Goal: Participate in discussion: Engage in conversation with other users on a specific topic

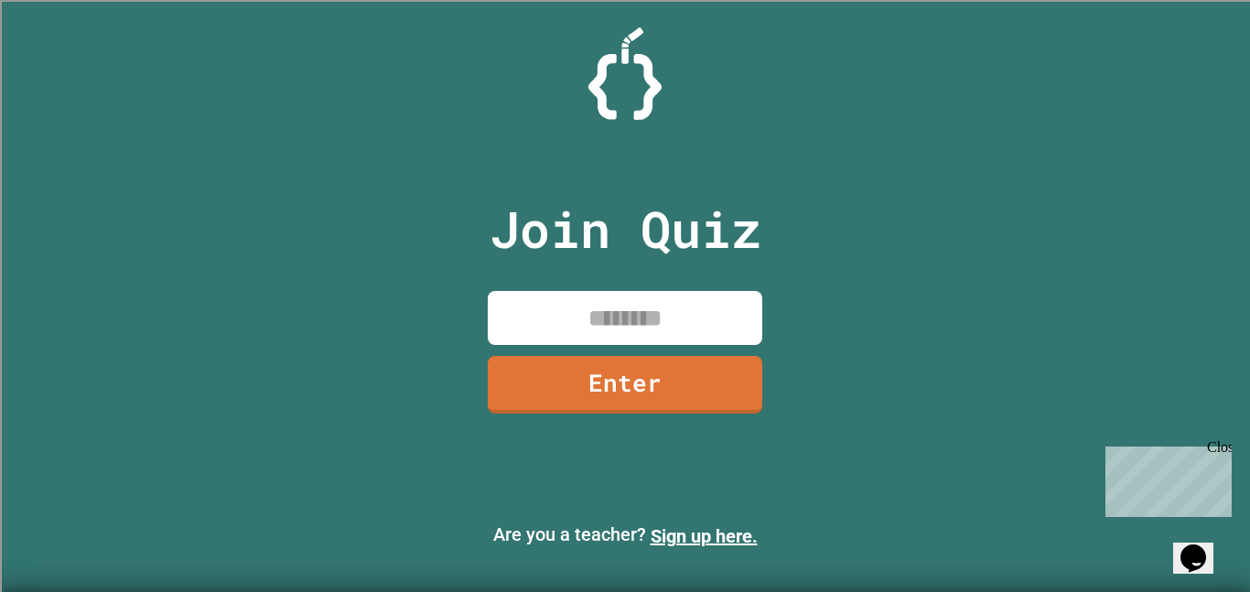
click at [591, 312] on input at bounding box center [625, 318] width 275 height 54
type input "********"
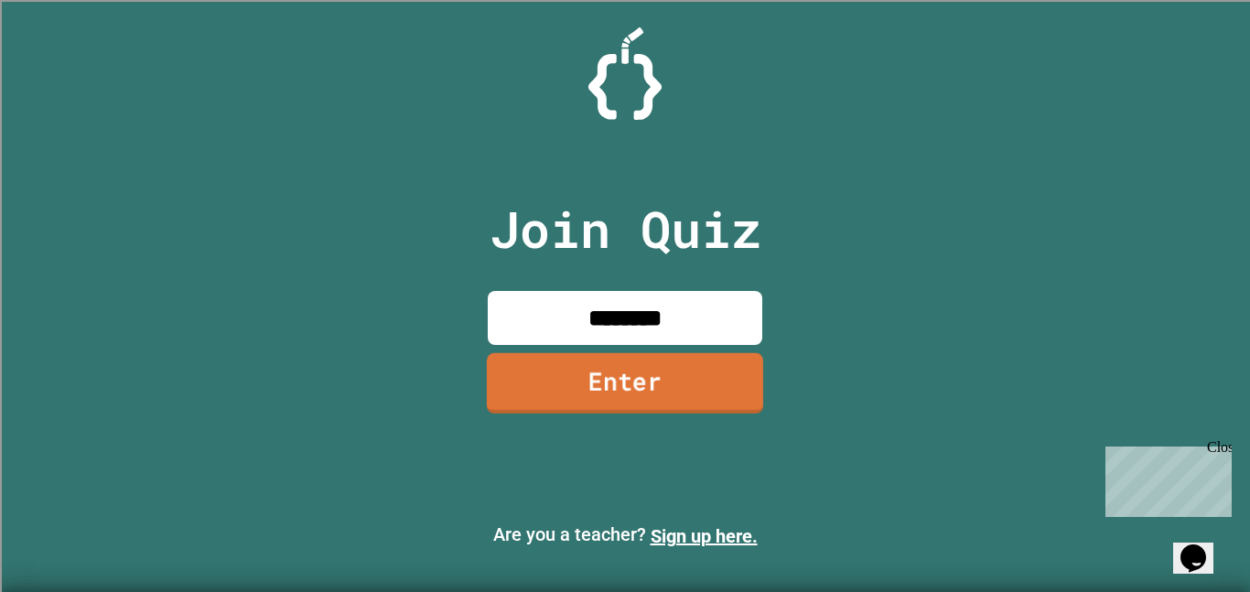
click at [629, 371] on link "Enter" at bounding box center [625, 383] width 276 height 60
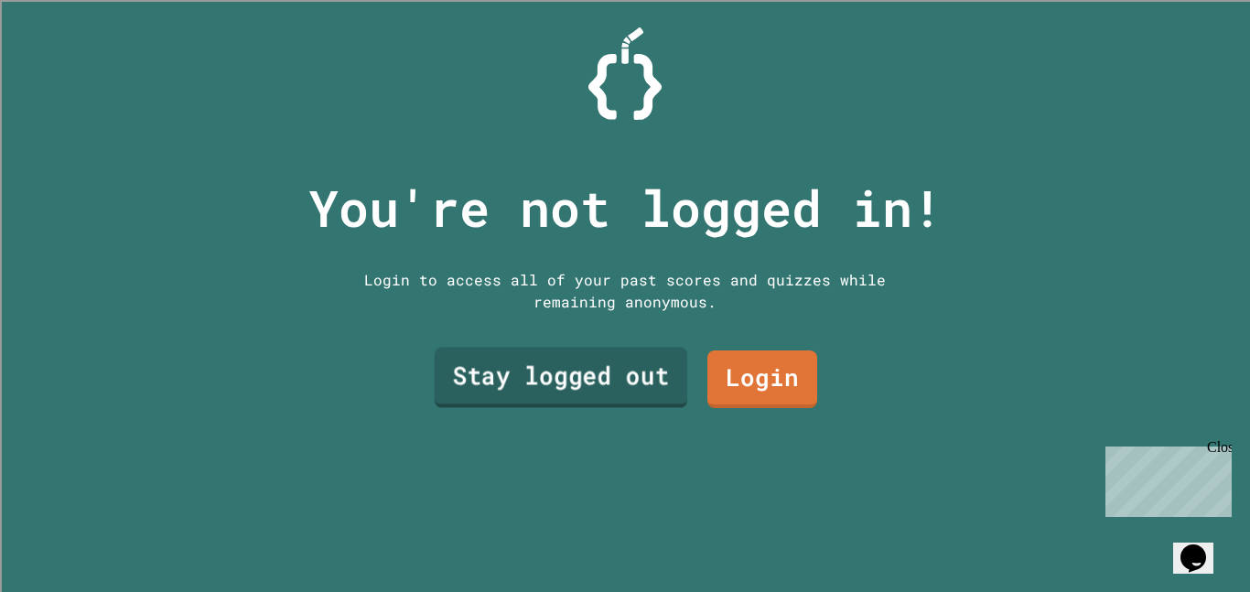
click at [608, 384] on link "Stay logged out" at bounding box center [561, 378] width 253 height 60
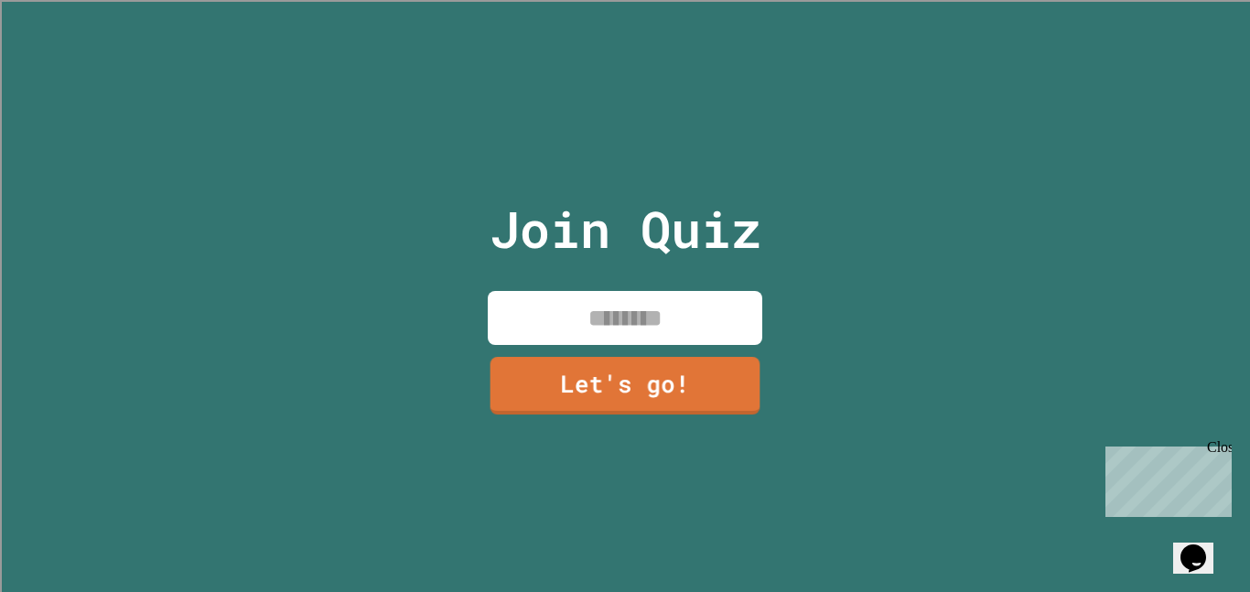
click at [597, 319] on input at bounding box center [625, 318] width 275 height 54
type input "*"
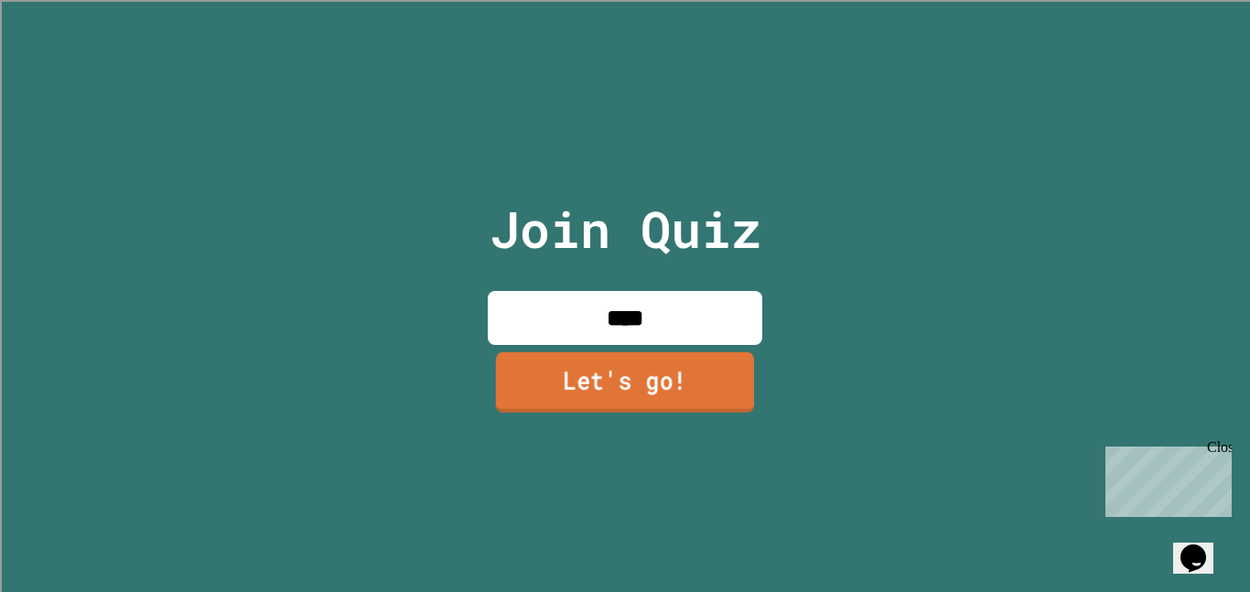
type input "****"
click at [623, 380] on link "Let's go!" at bounding box center [625, 382] width 258 height 60
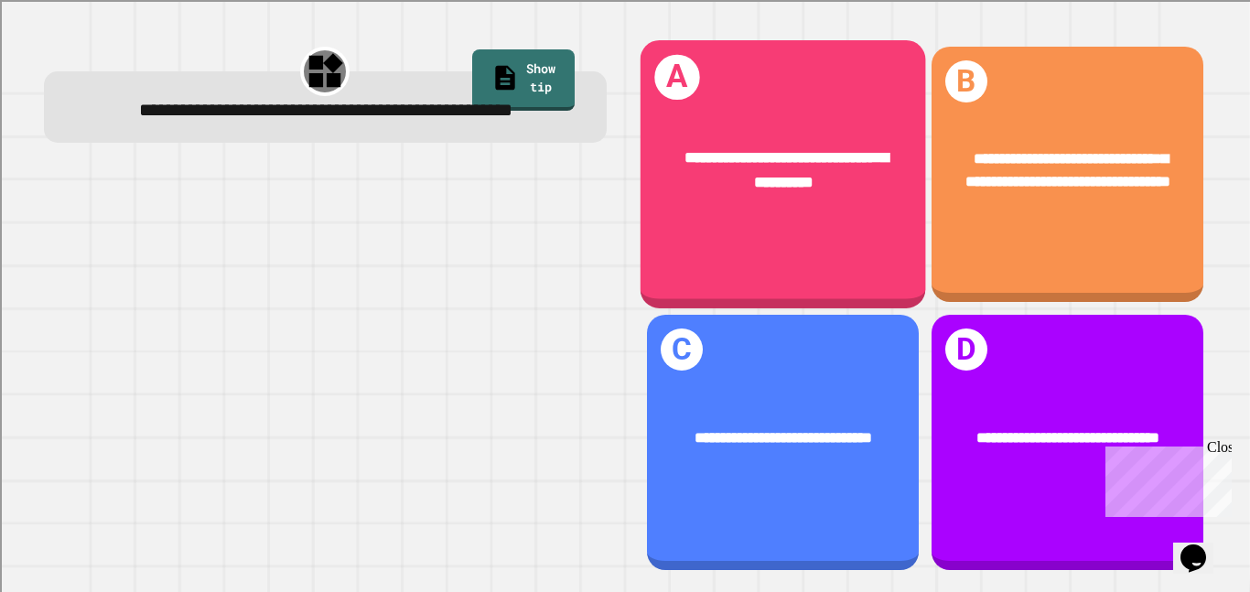
click at [772, 167] on div "**********" at bounding box center [783, 170] width 221 height 48
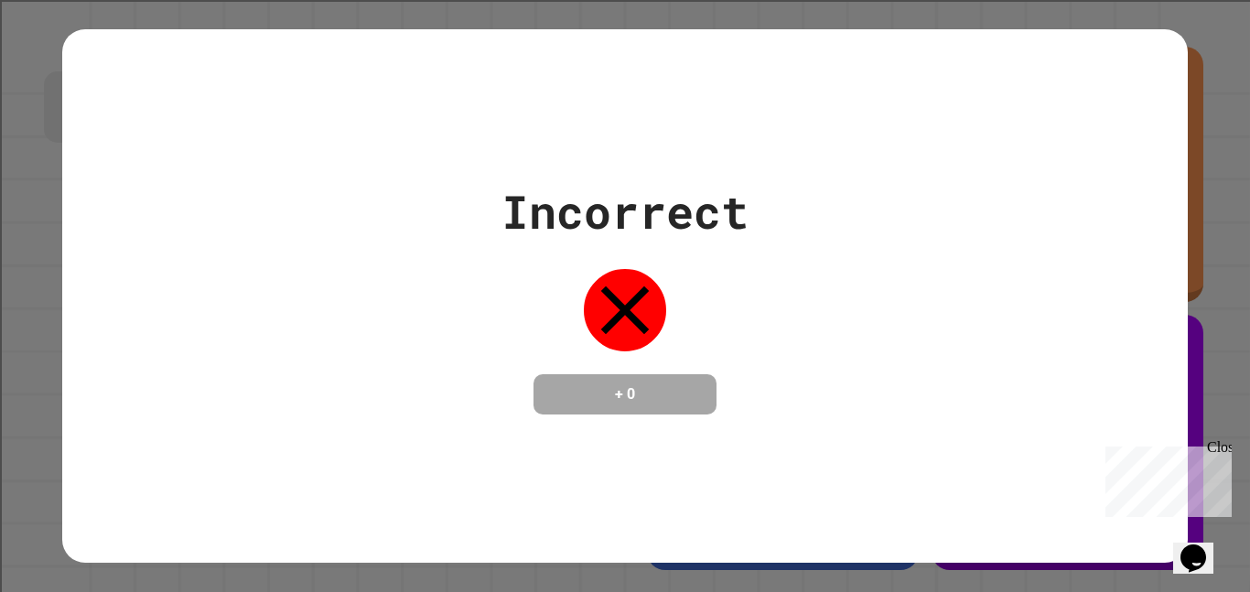
click at [1237, 112] on div "Incorrect + 0" at bounding box center [625, 296] width 1250 height 592
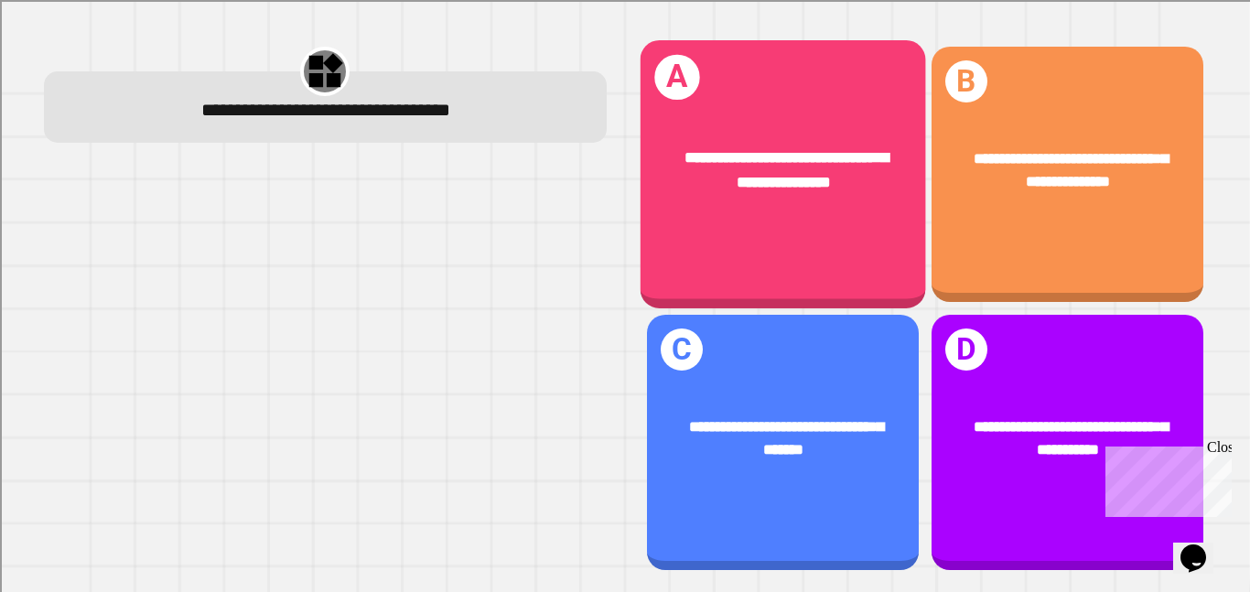
click at [815, 224] on div "**********" at bounding box center [783, 169] width 286 height 111
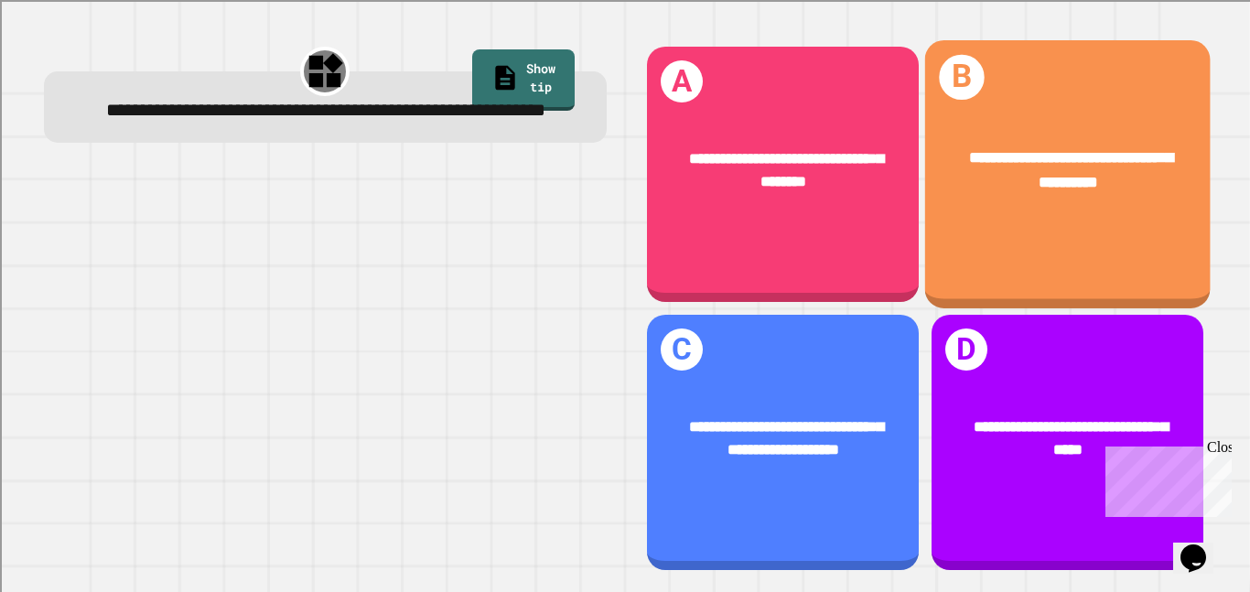
click at [1079, 152] on span "**********" at bounding box center [1071, 169] width 204 height 39
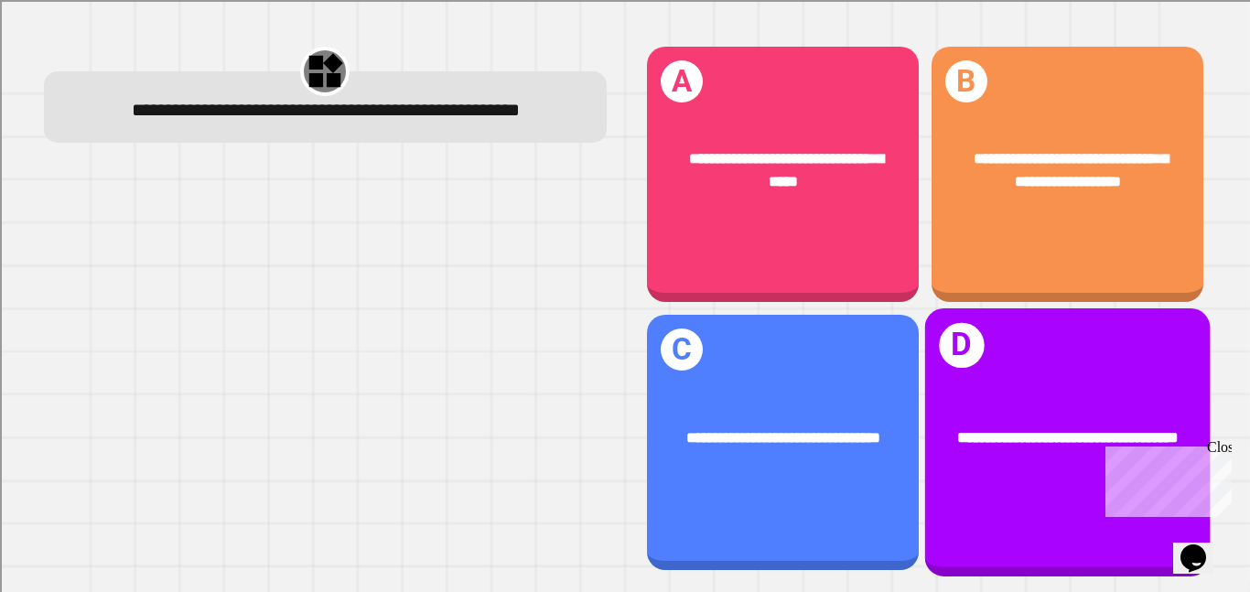
click at [973, 333] on h1 "D" at bounding box center [961, 345] width 45 height 45
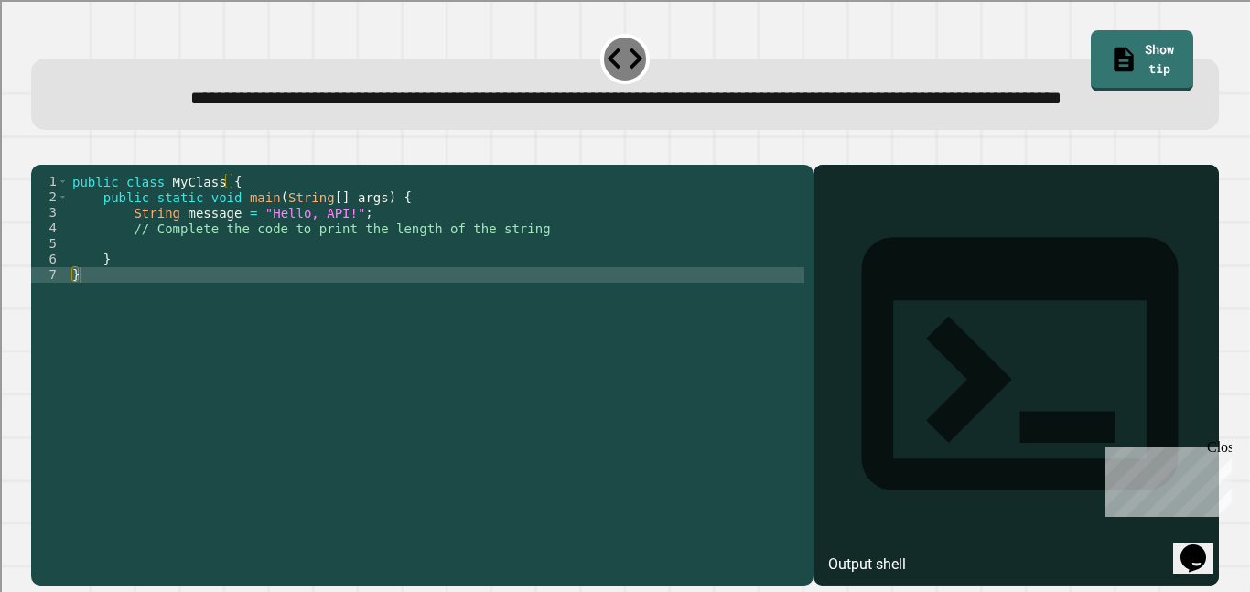
click at [452, 289] on div "public class MyClass { public static void main ( String [ ] args ) { String mes…" at bounding box center [437, 353] width 736 height 358
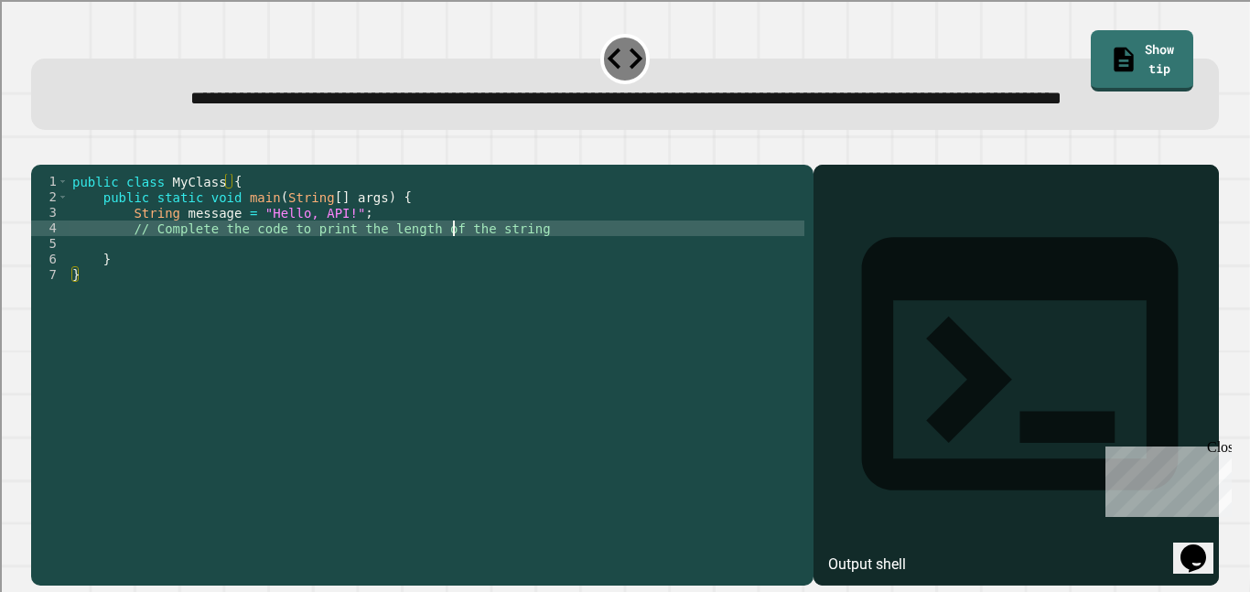
click at [452, 289] on div "public class MyClass { public static void main ( String [ ] args ) { String mes…" at bounding box center [437, 353] width 736 height 358
click at [452, 290] on div "public class MyClass { public static void main ( String [ ] args ) { String mes…" at bounding box center [437, 337] width 736 height 327
click at [452, 290] on div "public class MyClass { public static void main ( String [ ] args ) { String mes…" at bounding box center [437, 353] width 736 height 358
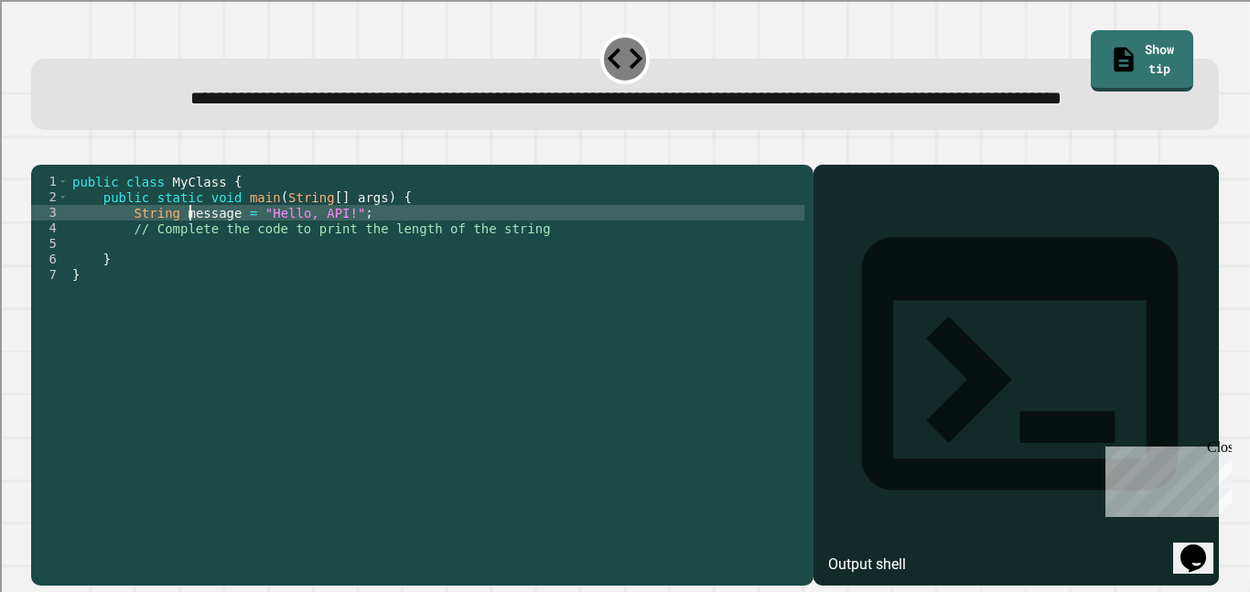
click at [317, 294] on div "public class MyClass { public static void main ( String [ ] args ) { String mes…" at bounding box center [437, 353] width 736 height 358
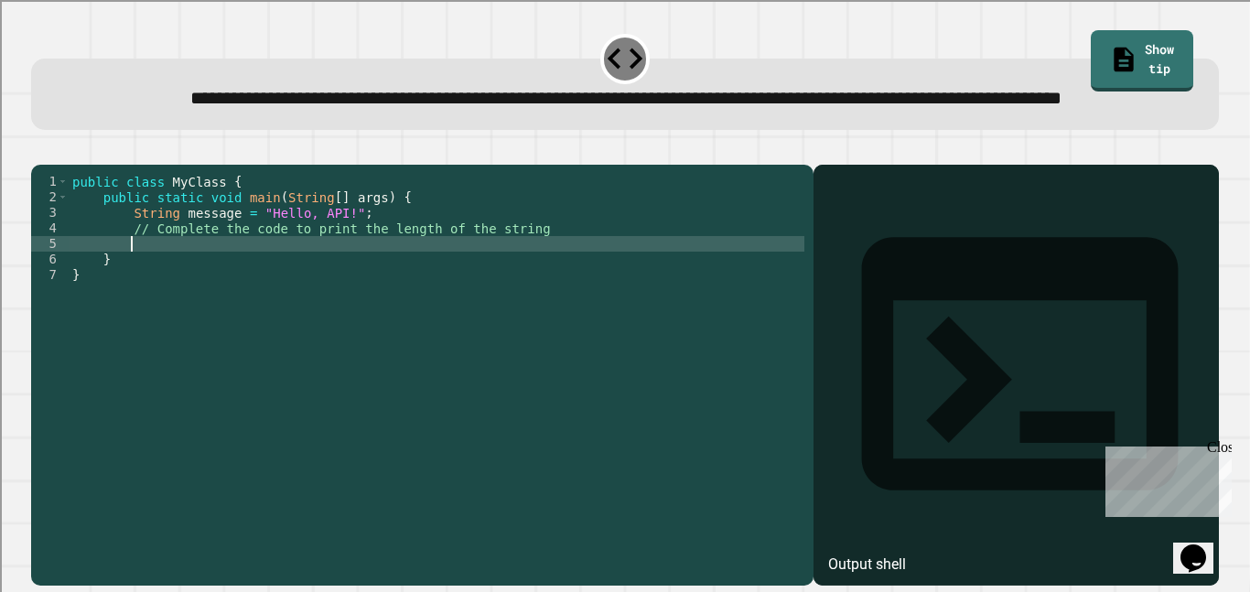
click at [317, 294] on div "public class MyClass { public static void main ( String [ ] args ) { String mes…" at bounding box center [437, 353] width 736 height 358
click at [310, 282] on div "public class MyClass { public static void main ( String [ ] args ) { String mes…" at bounding box center [437, 353] width 736 height 358
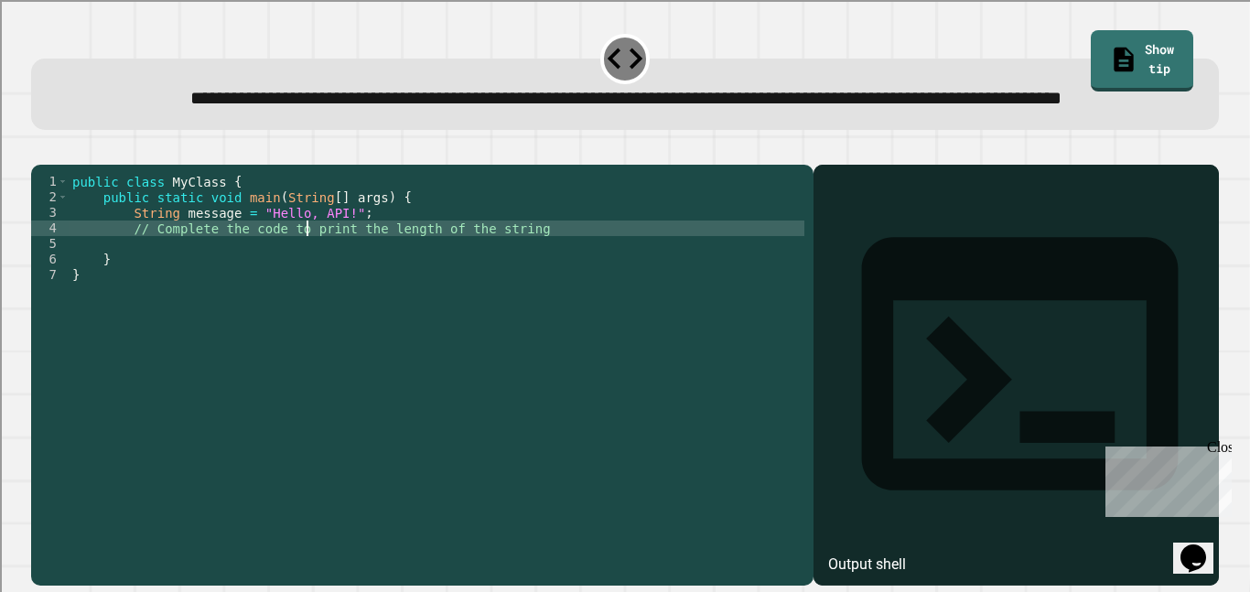
click at [310, 282] on div "public class MyClass { public static void main ( String [ ] args ) { String mes…" at bounding box center [437, 353] width 736 height 358
click at [310, 282] on div "public class MyClass { public static void main ( String [ ] args ) { String mes…" at bounding box center [437, 337] width 736 height 327
click at [310, 282] on div "public class MyClass { public static void main ( String [ ] args ) { String mes…" at bounding box center [437, 353] width 736 height 358
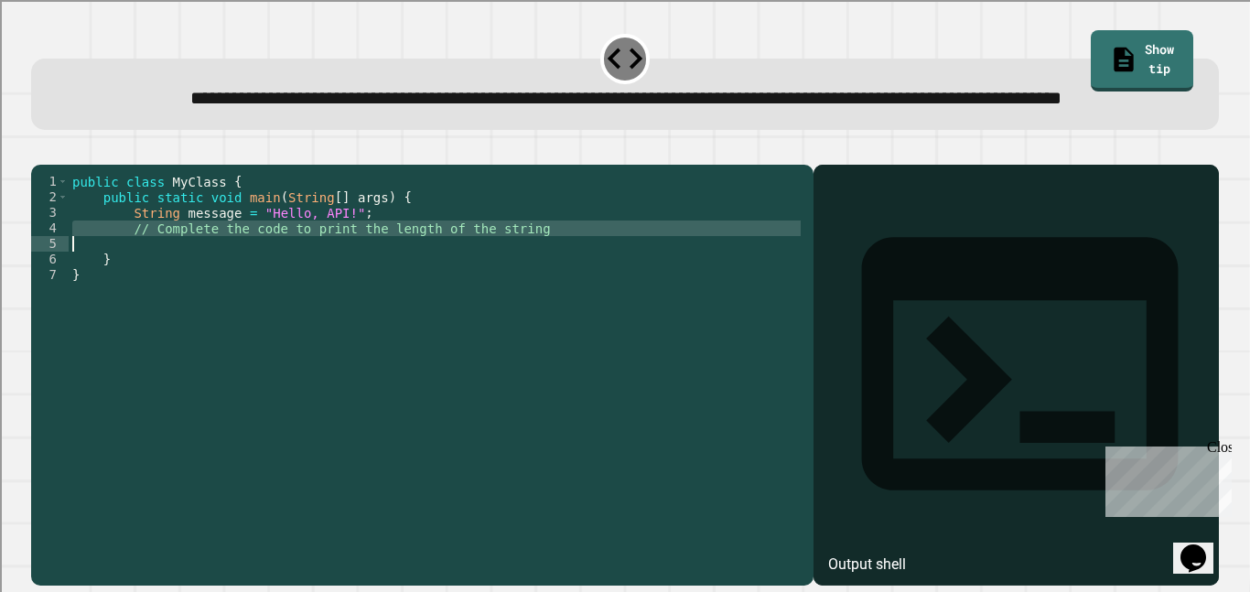
click at [310, 282] on div "public class MyClass { public static void main ( String [ ] args ) { String mes…" at bounding box center [437, 337] width 736 height 327
click at [310, 282] on div "public class MyClass { public static void main ( String [ ] args ) { String mes…" at bounding box center [437, 353] width 736 height 358
click at [524, 289] on div "public class MyClass { public static void main ( String [ ] args ) { String mes…" at bounding box center [437, 353] width 736 height 358
type textarea "**********"
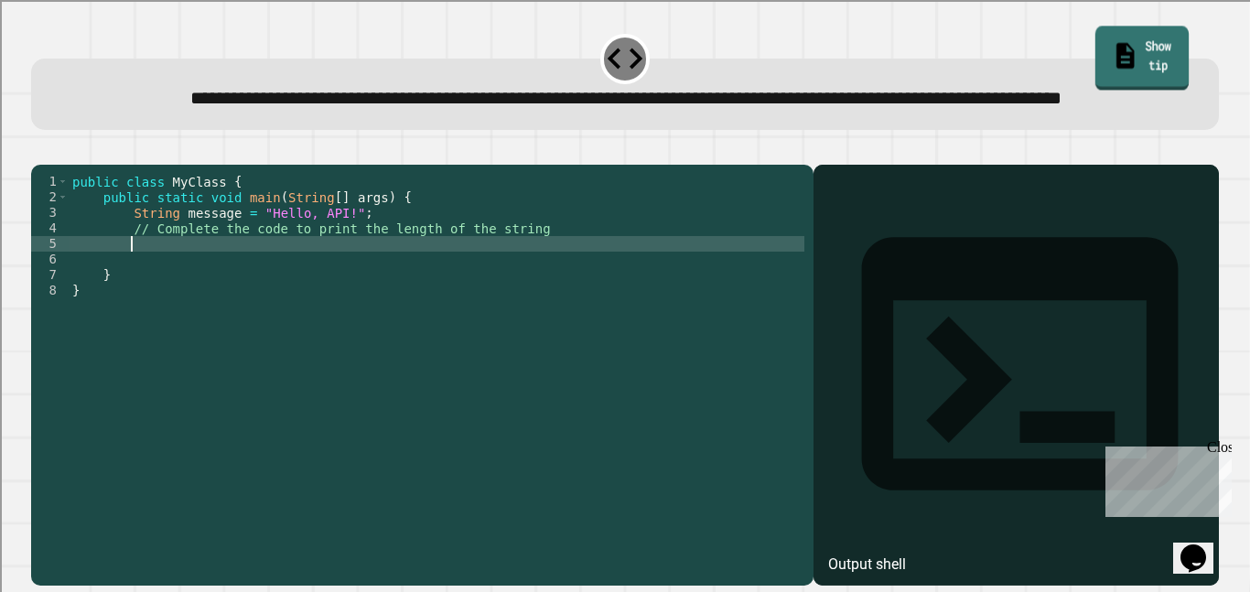
click at [1175, 68] on link "Show tip" at bounding box center [1142, 59] width 93 height 64
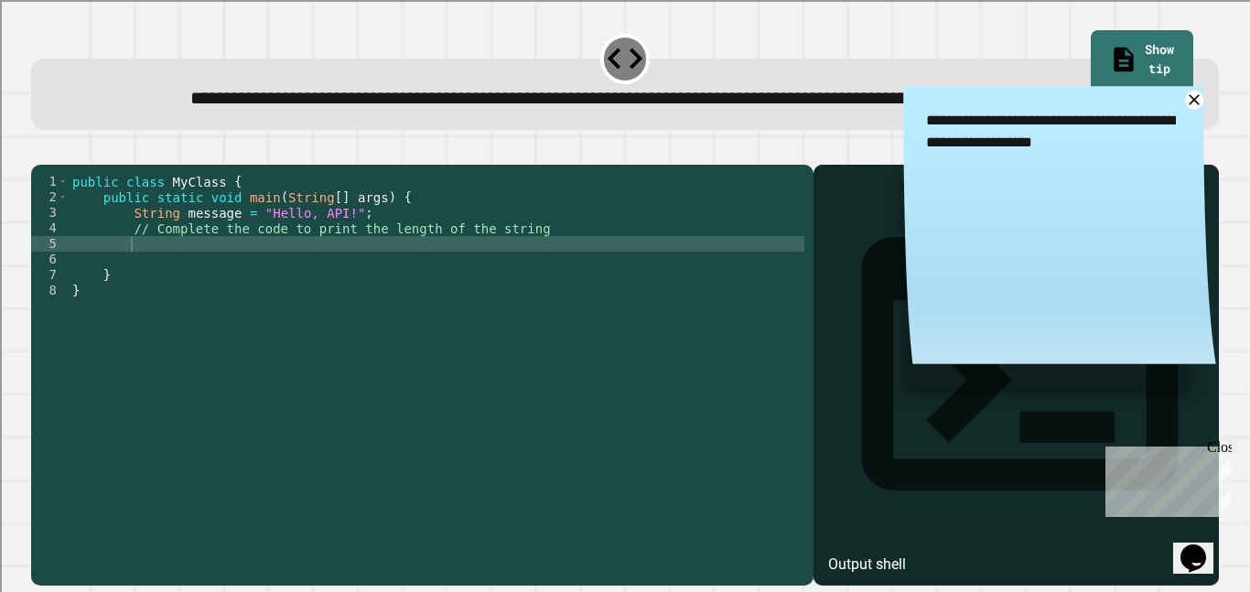
click at [336, 301] on div "public class MyClass { public static void main ( String [ ] args ) { String mes…" at bounding box center [437, 353] width 736 height 358
click at [40, 150] on icon "button" at bounding box center [40, 150] width 0 height 0
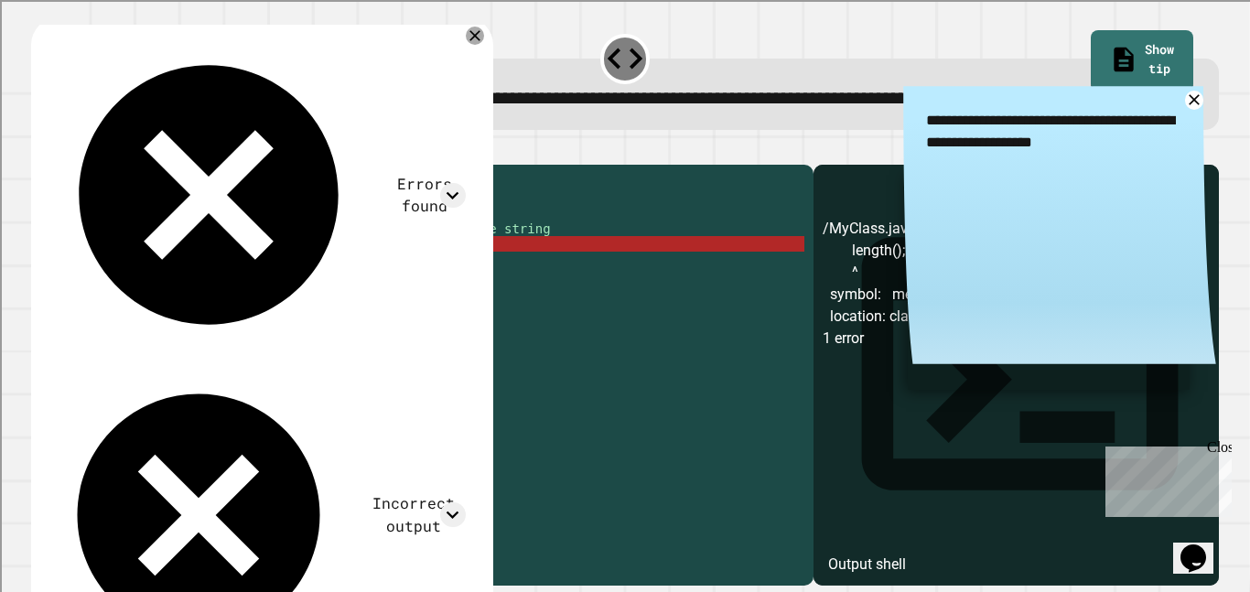
click at [243, 299] on div "public class MyClass { public static void main ( String [ ] args ) { String mes…" at bounding box center [437, 353] width 736 height 358
click at [182, 297] on div "public class MyClass { public static void main ( String [ ] args ) { String mes…" at bounding box center [437, 353] width 736 height 358
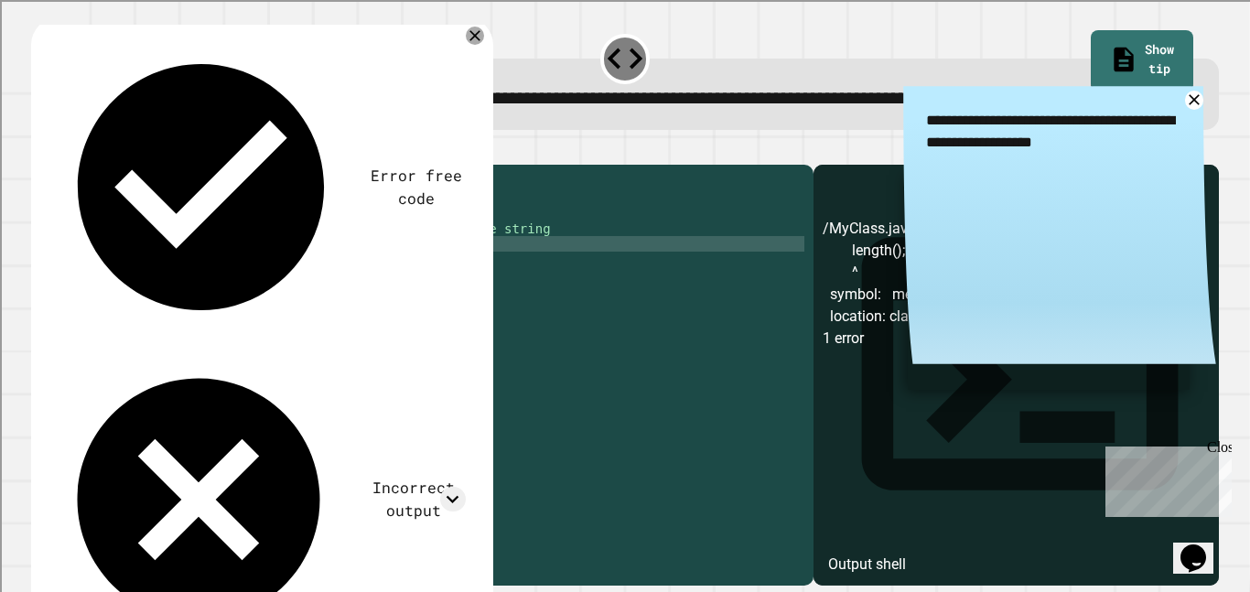
scroll to position [0, 17]
click at [40, 150] on button "button" at bounding box center [40, 150] width 0 height 0
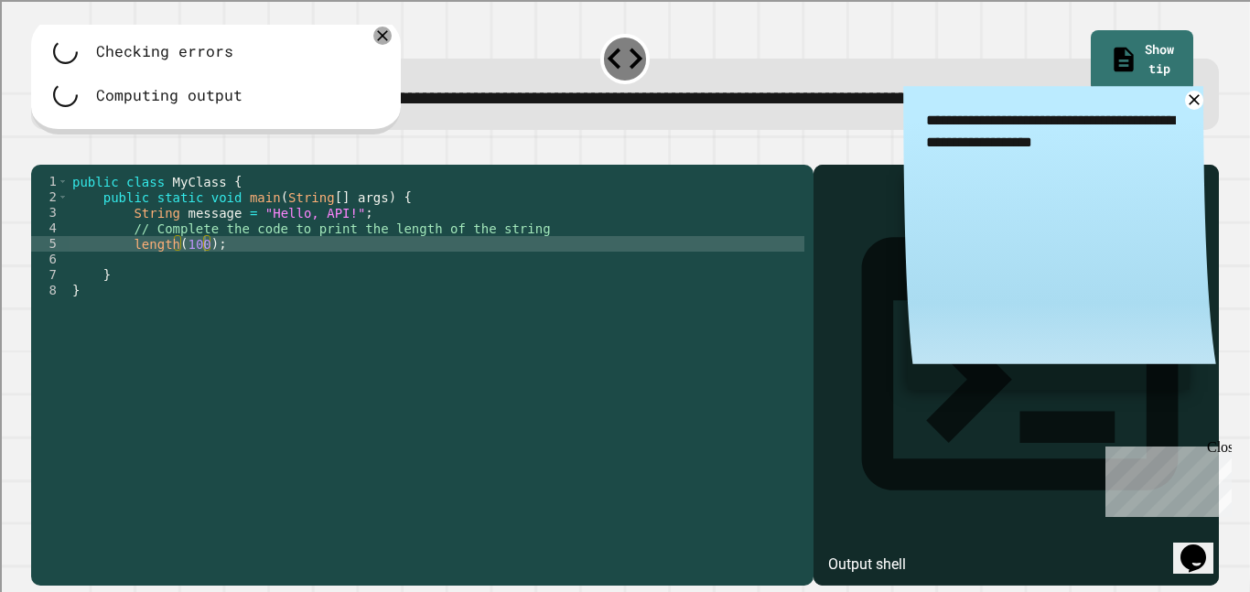
click at [179, 301] on div "public class MyClass { public static void main ( String [ ] args ) { String mes…" at bounding box center [437, 353] width 736 height 358
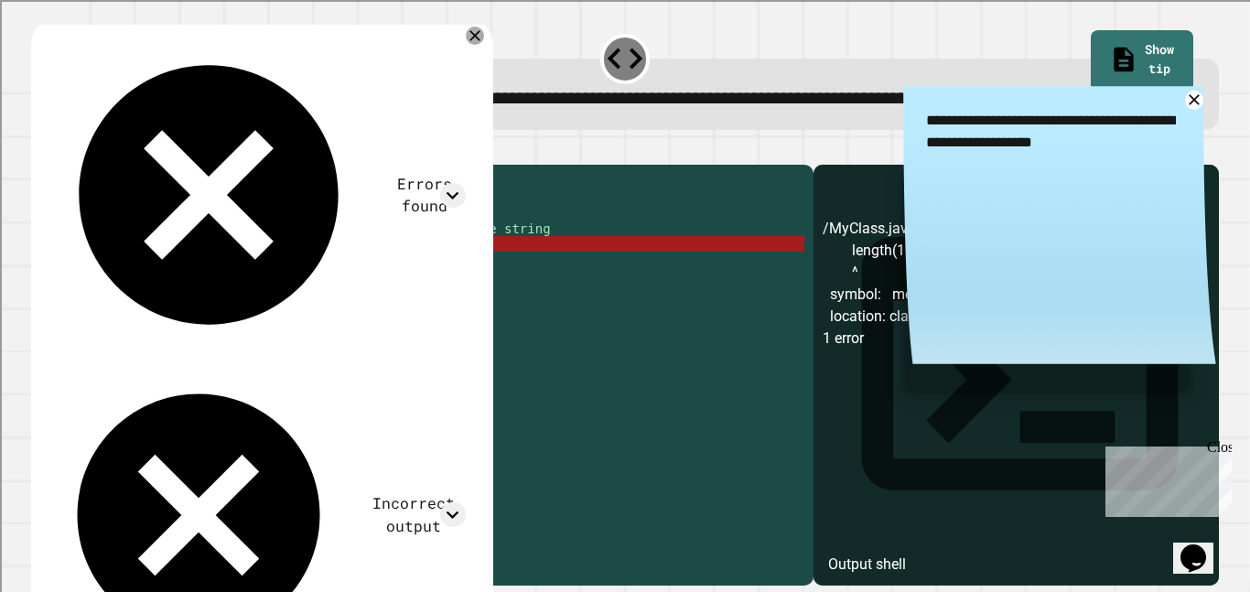
type textarea "**********"
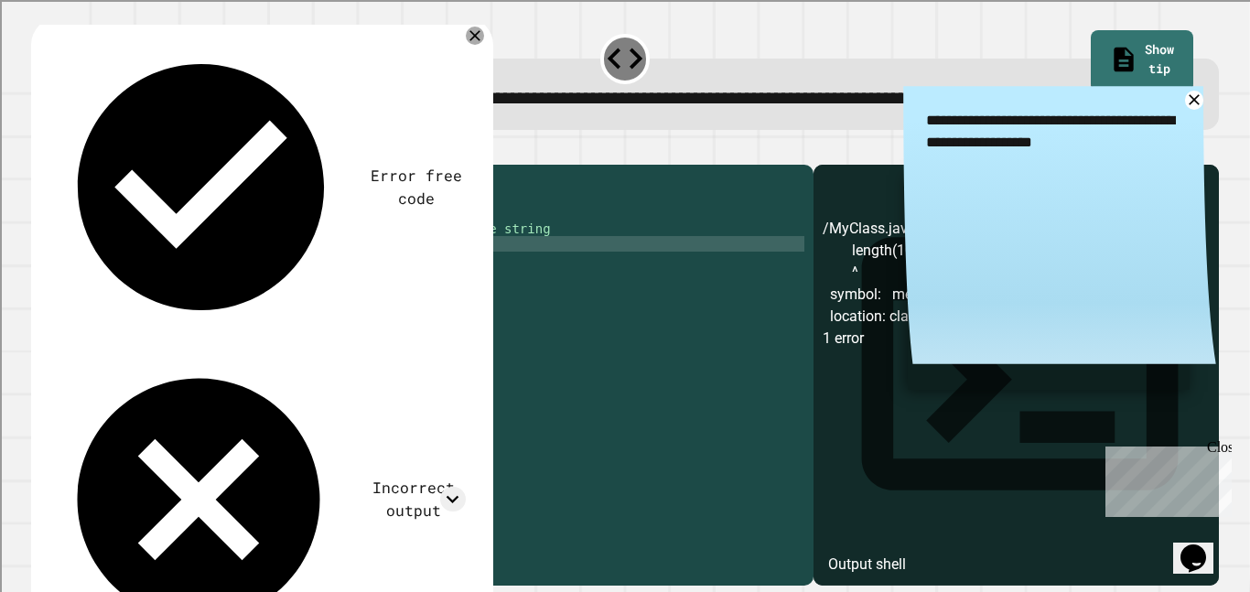
scroll to position [0, 0]
type textarea "*"
click at [40, 150] on icon "button" at bounding box center [40, 150] width 0 height 0
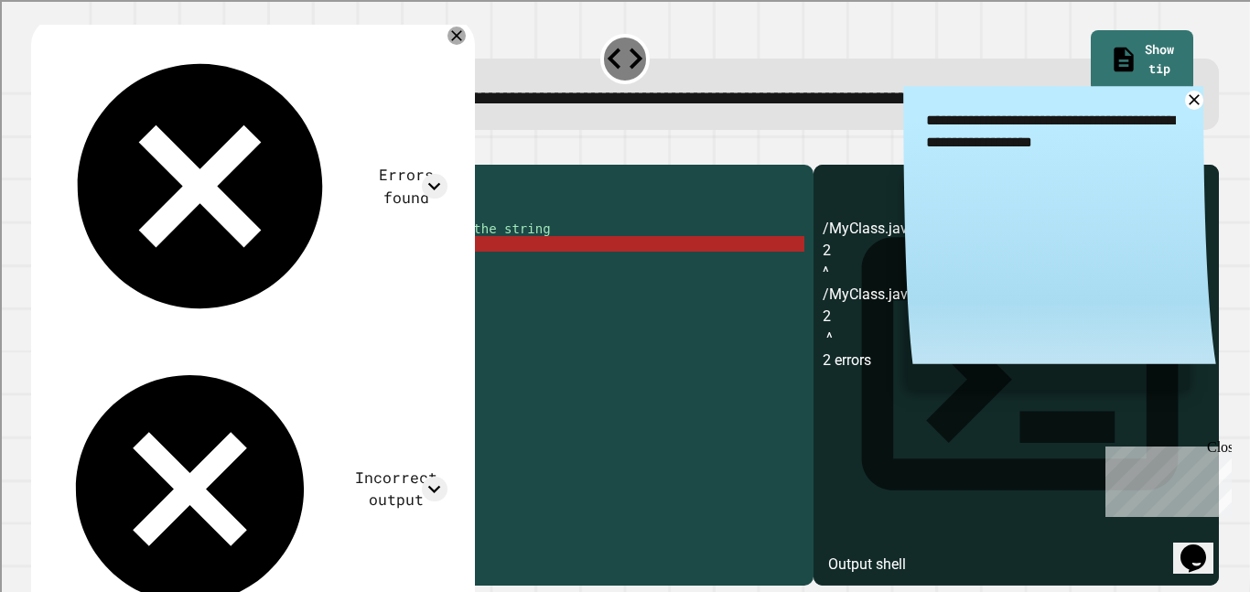
click at [92, 304] on div "public class MyClass { public static void main ( String [ ] args ) { String mes…" at bounding box center [437, 353] width 736 height 358
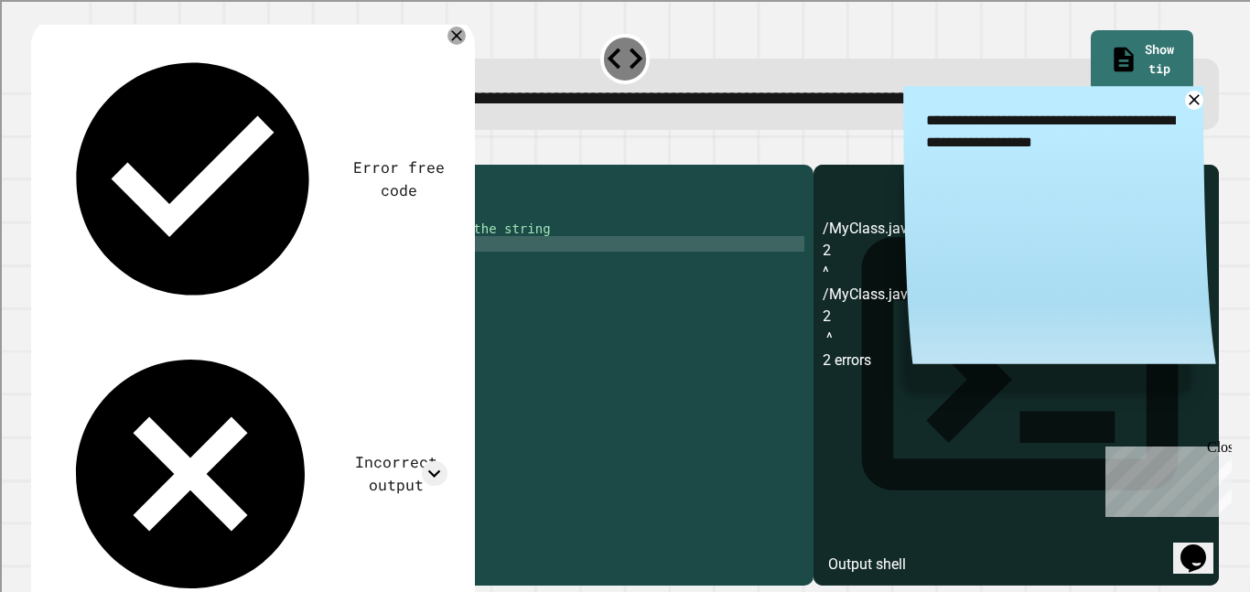
scroll to position [0, 1]
click at [40, 150] on icon "button" at bounding box center [40, 150] width 0 height 0
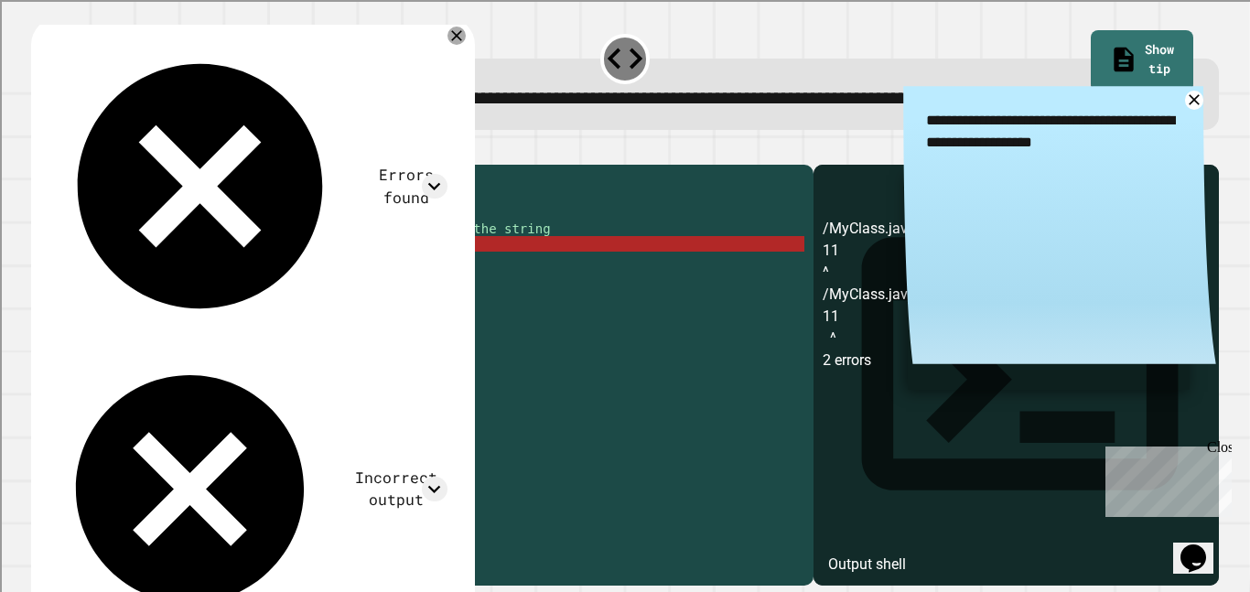
click at [101, 299] on div "public class MyClass { public static void main ( String [ ] args ) { String mes…" at bounding box center [437, 353] width 736 height 358
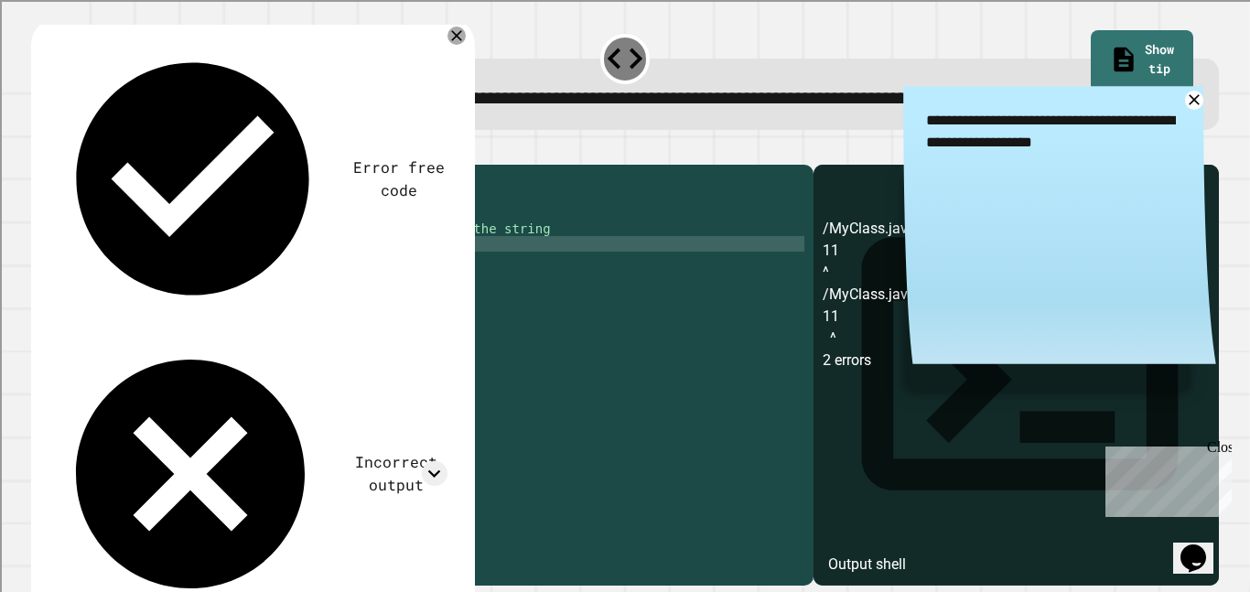
click at [40, 150] on icon "button" at bounding box center [40, 150] width 0 height 0
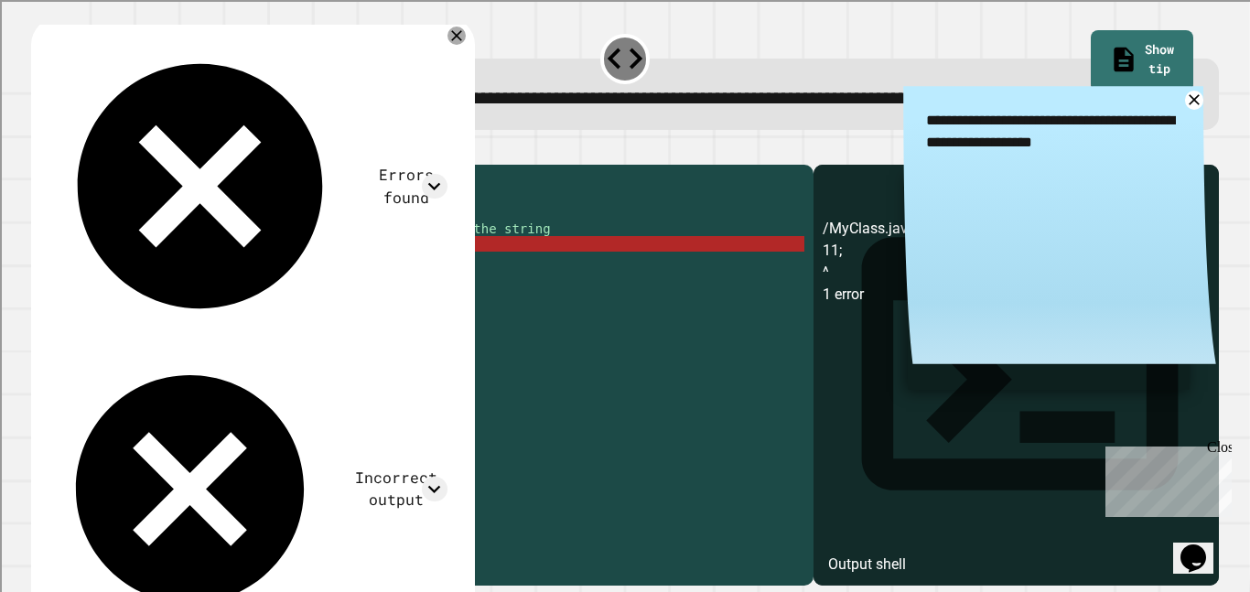
click at [70, 298] on div "public class MyClass { public static void main ( String [ ] args ) { String mes…" at bounding box center [437, 353] width 736 height 358
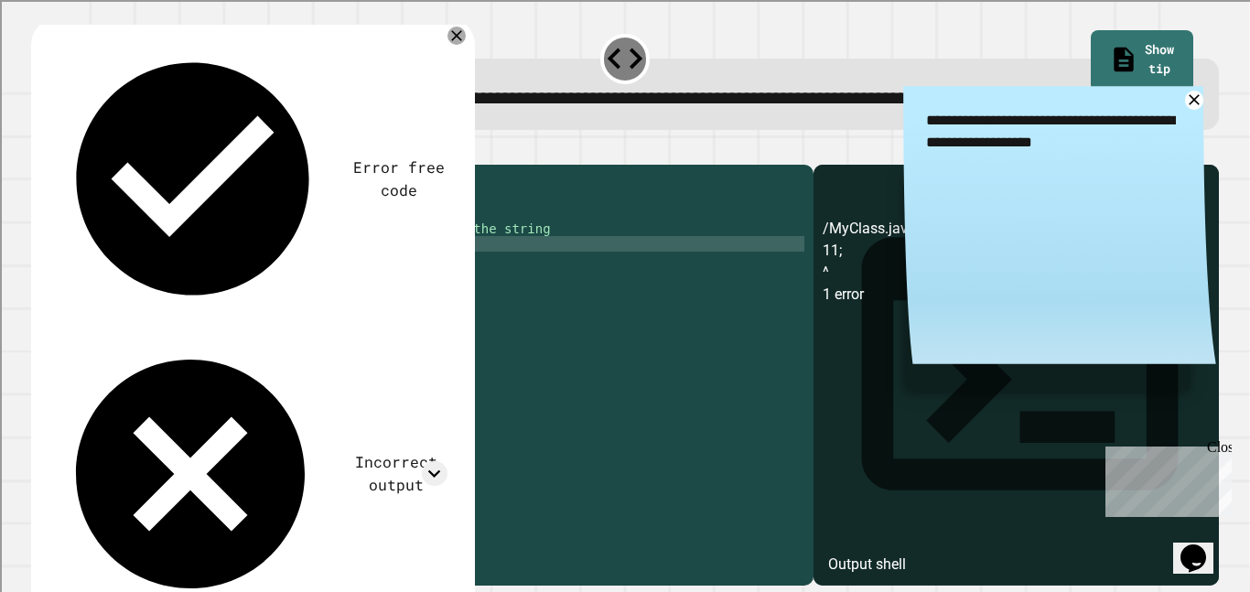
scroll to position [0, 26]
click at [285, 297] on div "public class MyClass { public static void main ( String [ ] args ) { String mes…" at bounding box center [437, 353] width 736 height 358
type textarea "**********"
click at [40, 150] on icon "button" at bounding box center [40, 150] width 0 height 0
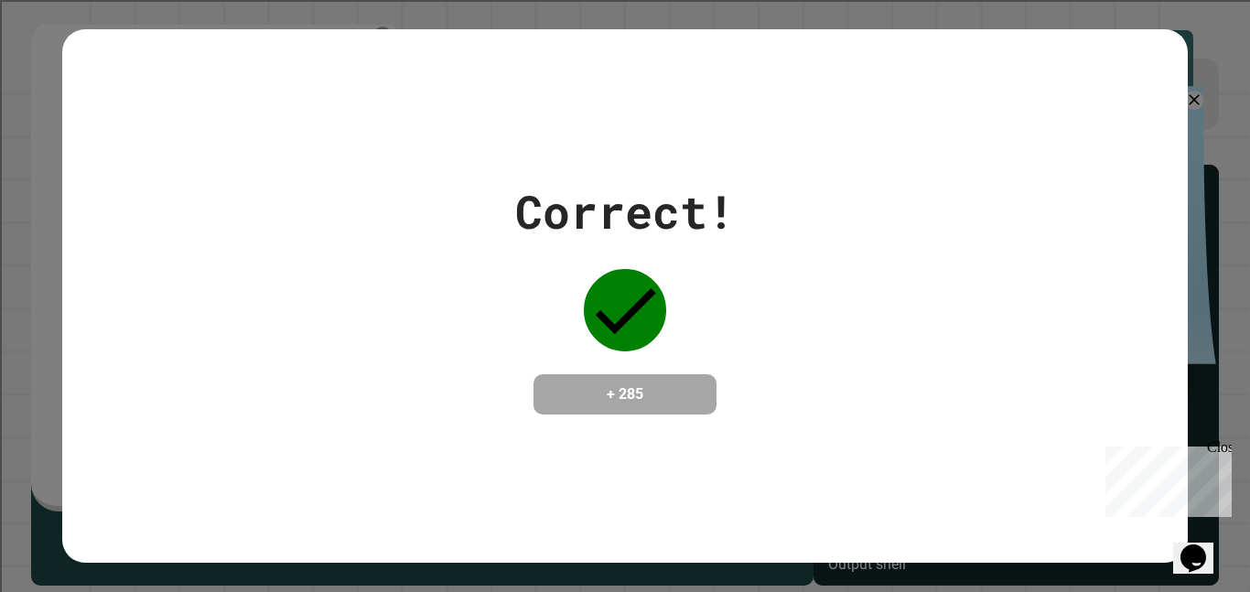
click at [1221, 445] on div "Close" at bounding box center [1218, 450] width 23 height 23
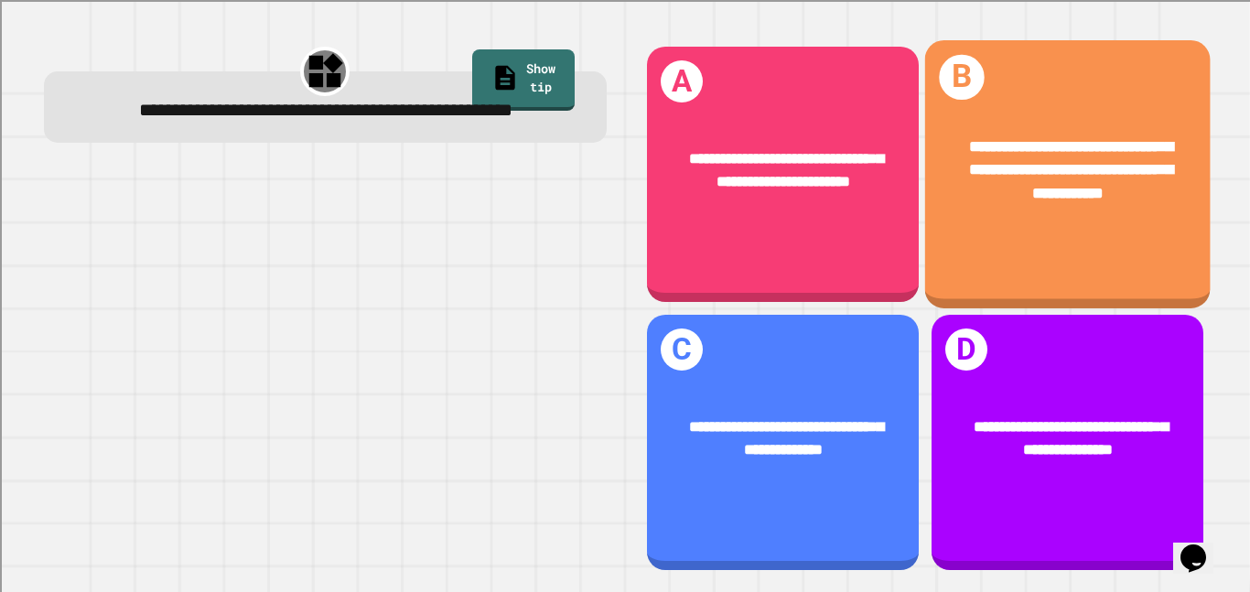
click at [995, 173] on span "**********" at bounding box center [1071, 169] width 204 height 63
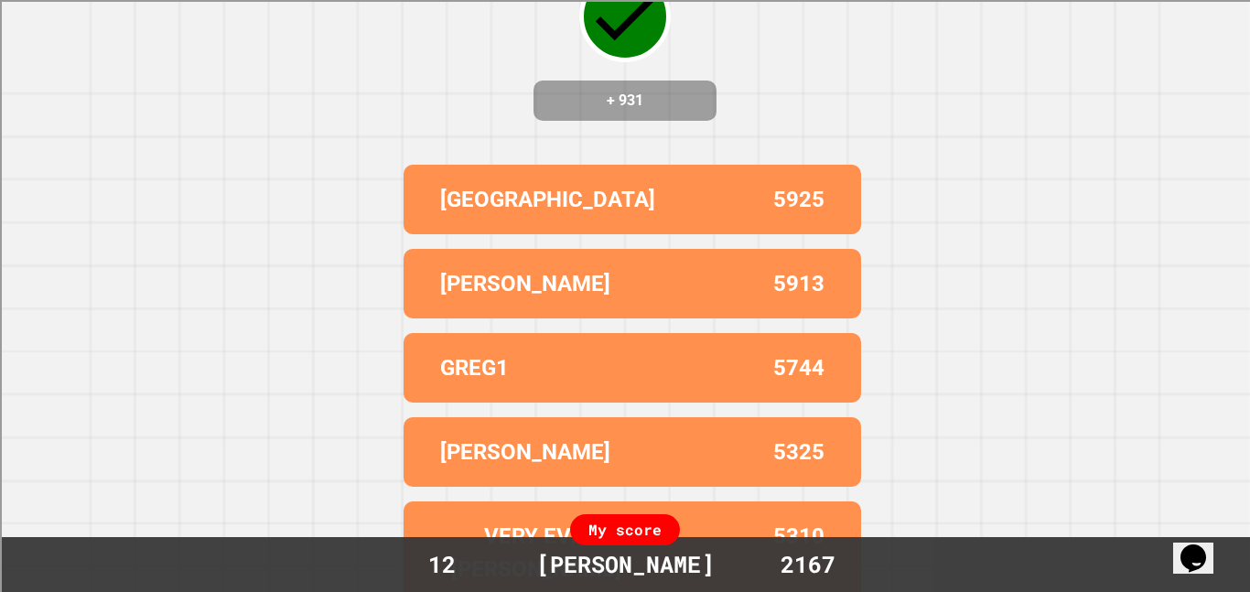
scroll to position [0, 0]
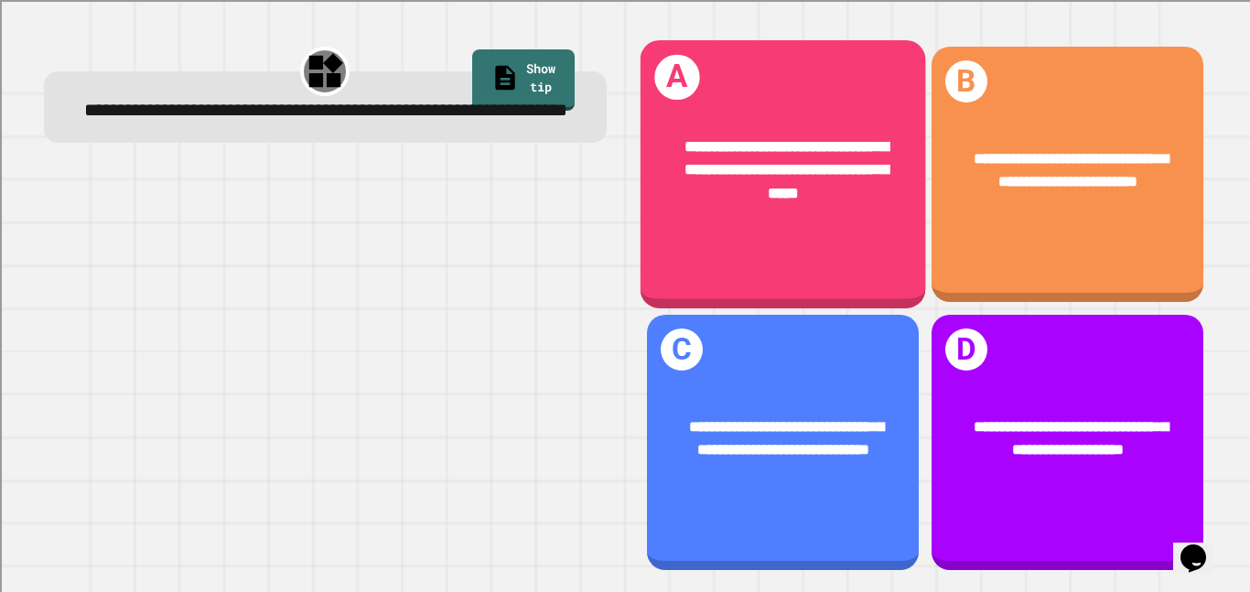
click at [894, 213] on div "**********" at bounding box center [783, 170] width 286 height 135
